Goal: Check status

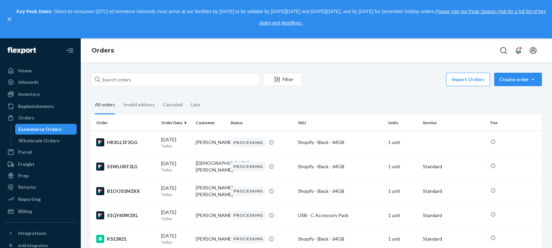
click at [171, 77] on input "text" at bounding box center [175, 79] width 168 height 13
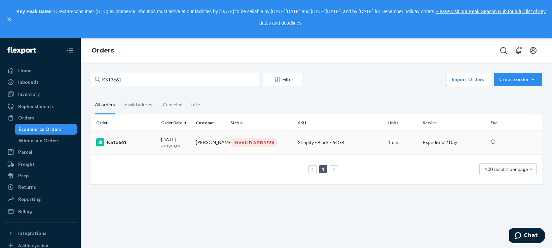
type input "KS13661"
click at [113, 144] on div "KS13661" at bounding box center [126, 142] width 60 height 8
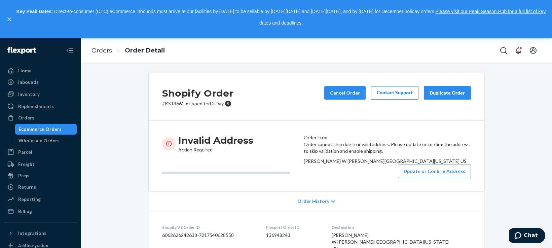
click at [174, 104] on p "# KS13661 • Expedited 2 Day" at bounding box center [198, 103] width 72 height 7
copy p "KS13661"
click at [100, 48] on link "Orders" at bounding box center [102, 50] width 21 height 7
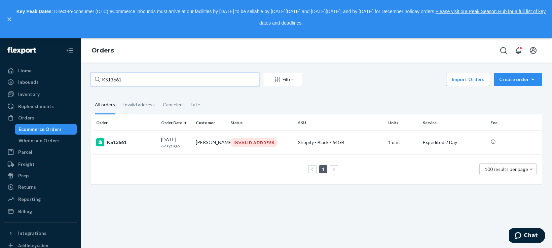
click at [115, 78] on input "KS13661" at bounding box center [175, 79] width 168 height 13
click at [116, 78] on input "KS13661" at bounding box center [175, 79] width 168 height 13
paste input "text"
click at [119, 78] on input "KS13661" at bounding box center [175, 79] width 168 height 13
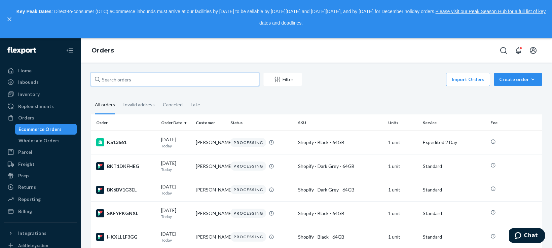
click at [141, 81] on input "text" at bounding box center [175, 79] width 168 height 13
paste input "KS13661"
type input "KS13661"
